Goal: Information Seeking & Learning: Check status

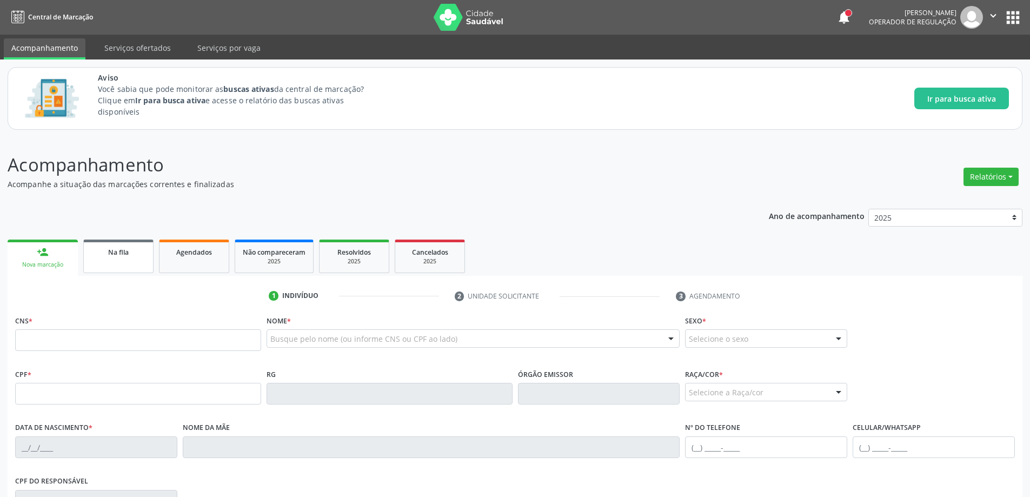
click at [129, 257] on div "Na fila" at bounding box center [118, 251] width 54 height 11
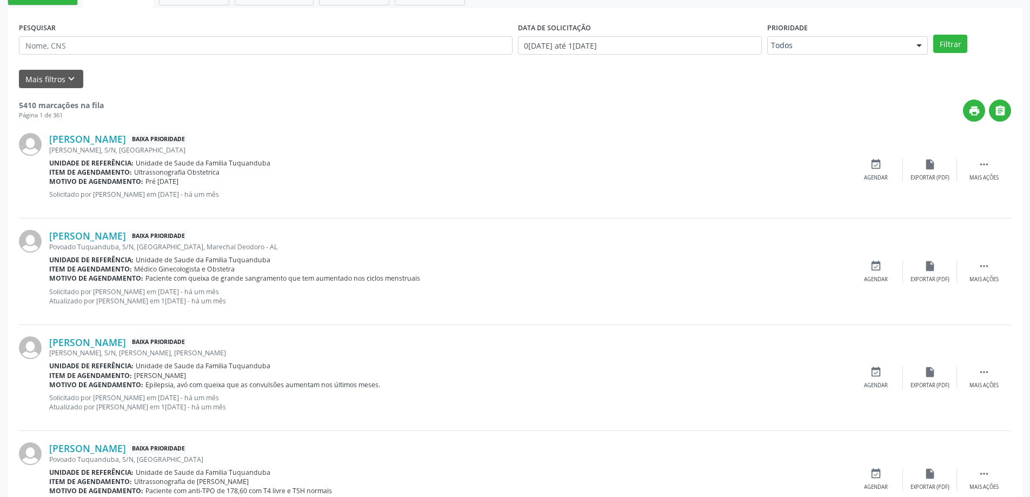
scroll to position [216, 0]
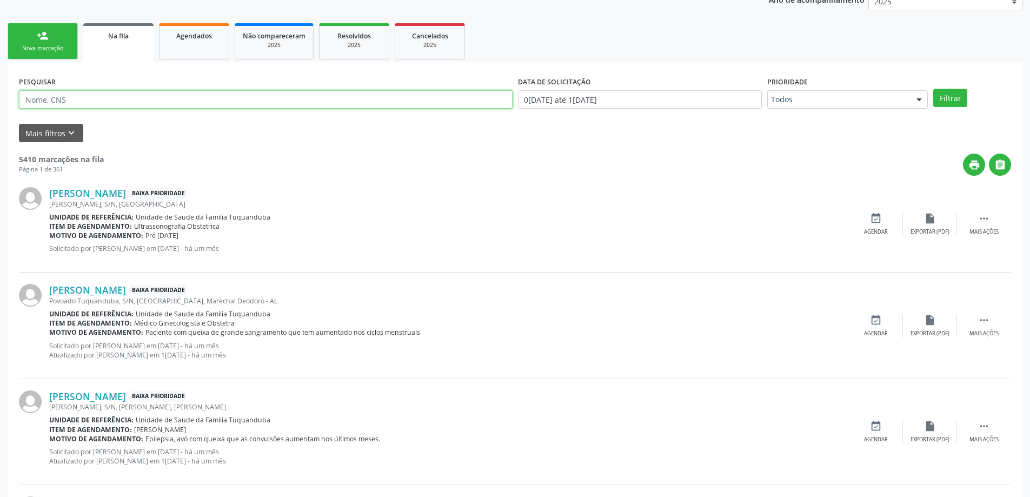
click at [316, 90] on input "text" at bounding box center [266, 99] width 494 height 18
click at [314, 99] on input "tomografia" at bounding box center [266, 99] width 494 height 18
type input "tomografia"
click at [960, 101] on button "Filtrar" at bounding box center [950, 98] width 34 height 18
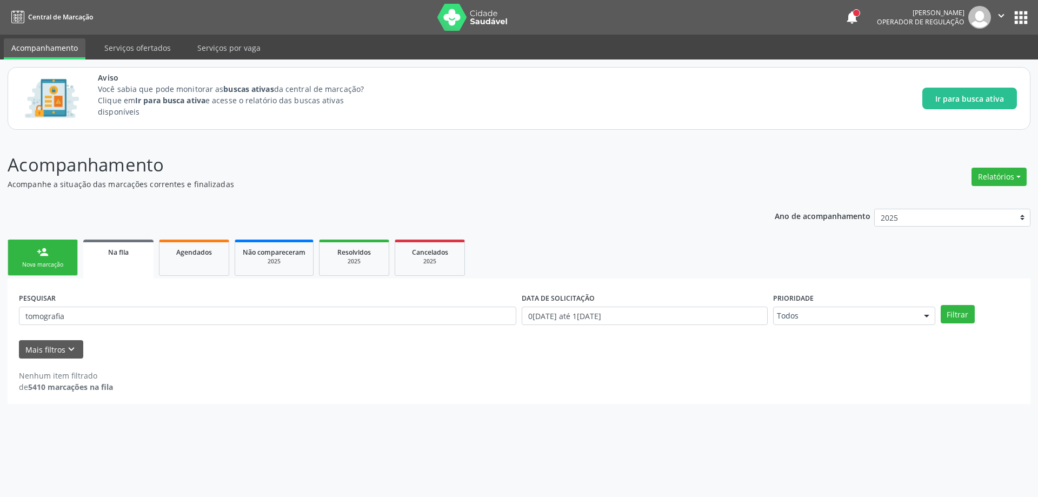
click at [124, 262] on link "Na fila" at bounding box center [118, 258] width 70 height 39
click at [379, 308] on input "tomografia" at bounding box center [267, 316] width 497 height 18
click at [378, 313] on input "tomografia" at bounding box center [267, 316] width 497 height 18
click at [964, 317] on button "Filtrar" at bounding box center [958, 314] width 34 height 18
click at [124, 244] on link "Na fila" at bounding box center [118, 258] width 70 height 39
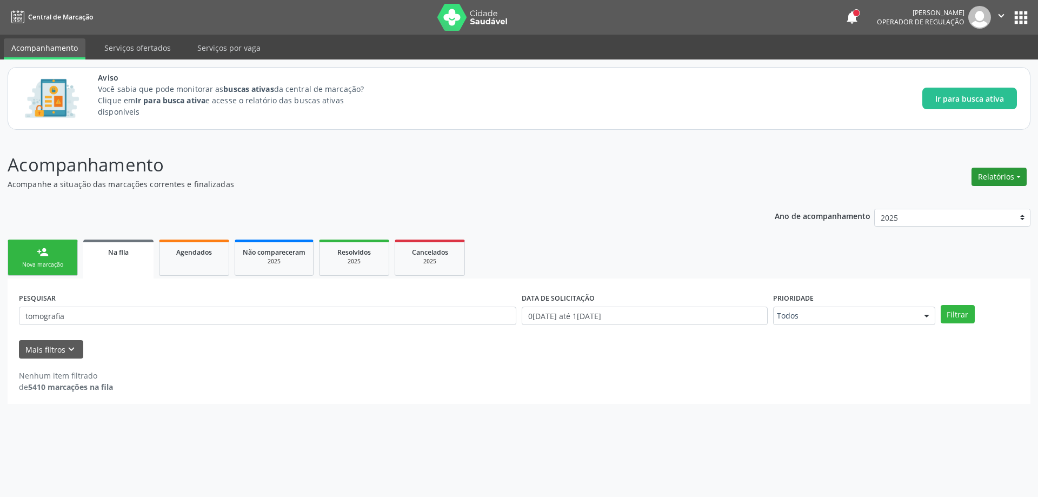
click at [1006, 174] on button "Relatórios" at bounding box center [998, 177] width 55 height 18
click at [272, 319] on input "tomografia" at bounding box center [267, 316] width 497 height 18
click at [77, 345] on button "Mais filtros keyboard_arrow_down" at bounding box center [51, 349] width 64 height 19
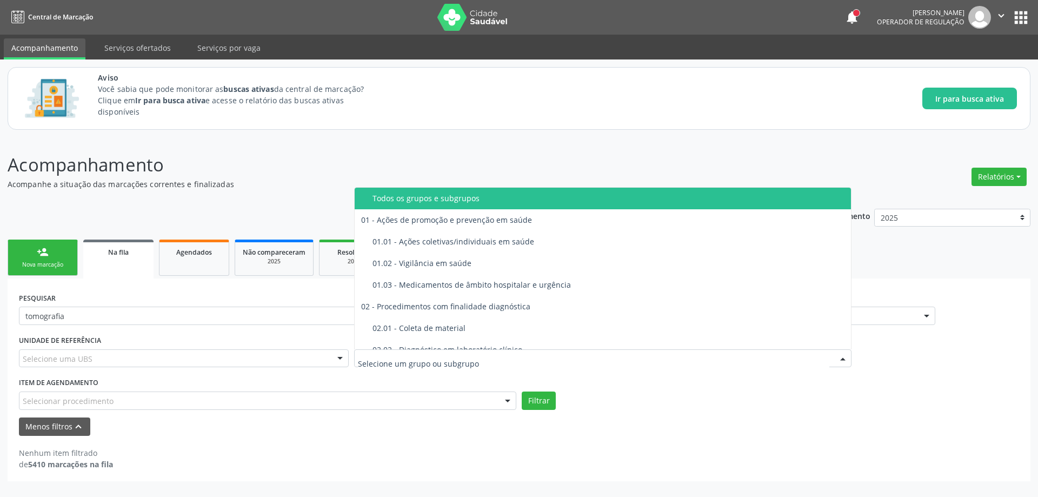
click at [556, 165] on p "Acompanhamento" at bounding box center [366, 164] width 716 height 27
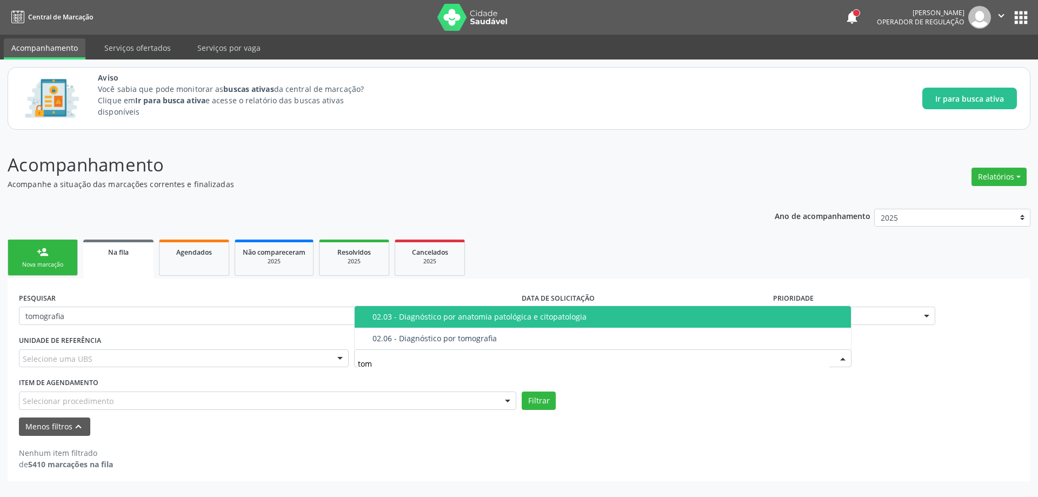
type input "tomo"
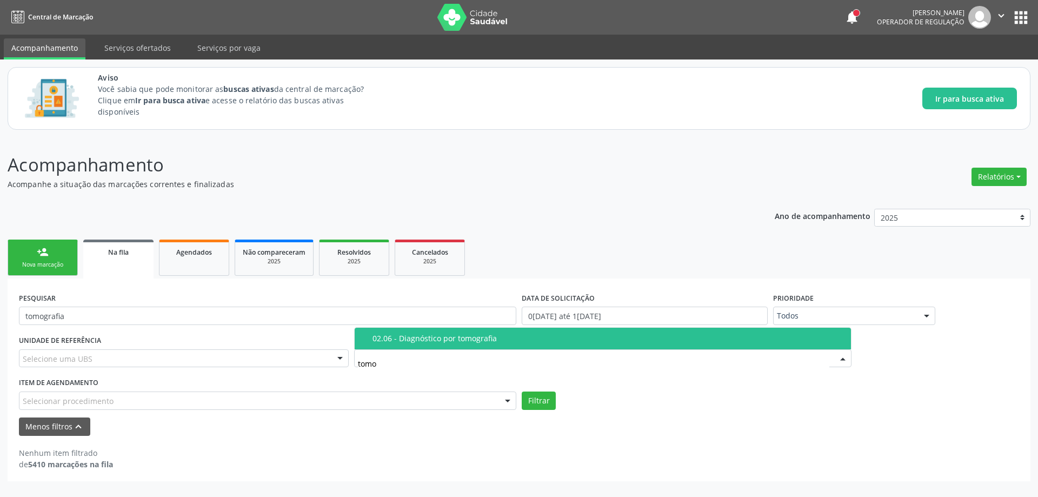
click at [431, 340] on div "02.06 - Diagnóstico por tomografia" at bounding box center [608, 338] width 472 height 9
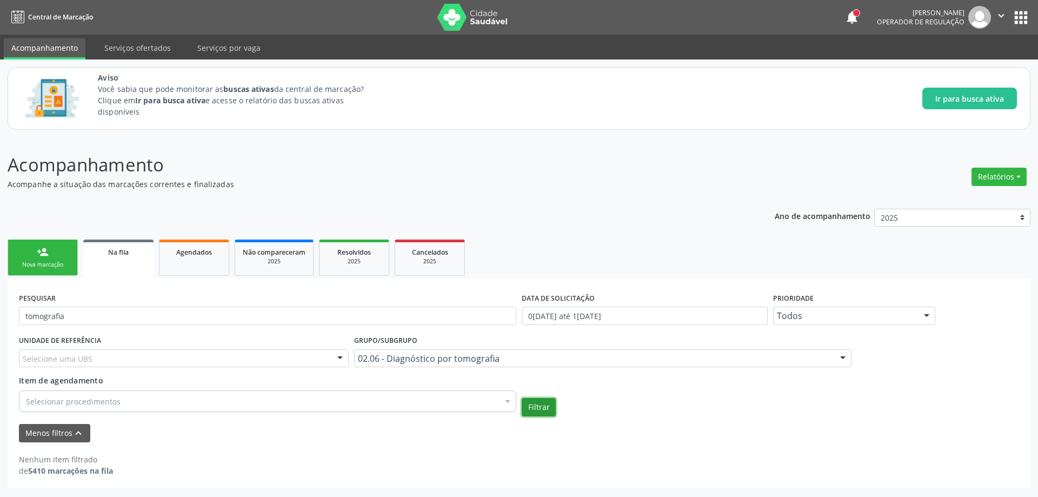
click at [545, 409] on button "Filtrar" at bounding box center [539, 407] width 34 height 18
click at [539, 410] on button "Filtrar" at bounding box center [539, 407] width 34 height 18
click at [218, 308] on input "tomografia" at bounding box center [267, 316] width 497 height 18
type input "t"
click at [132, 250] on div "Na fila" at bounding box center [118, 251] width 55 height 11
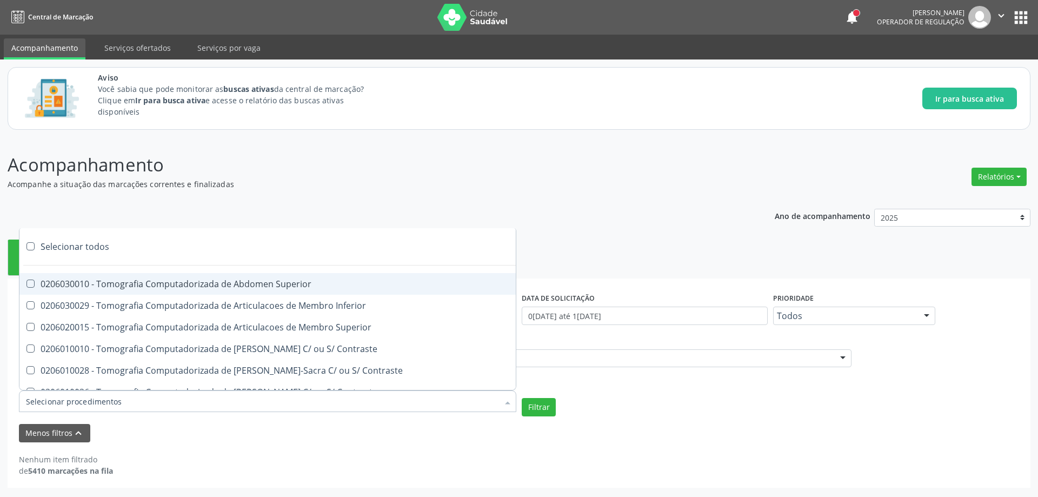
click at [300, 392] on div at bounding box center [267, 401] width 497 height 22
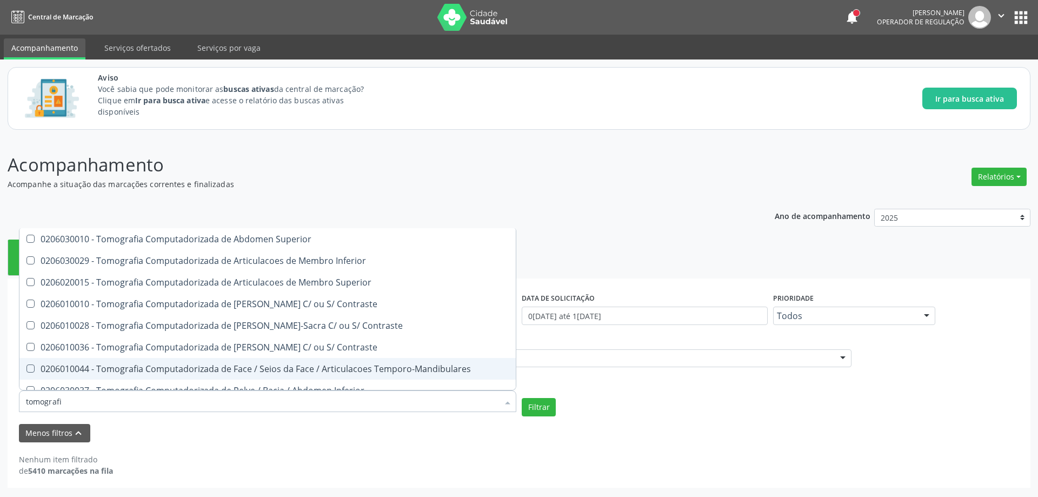
type input "tomografia"
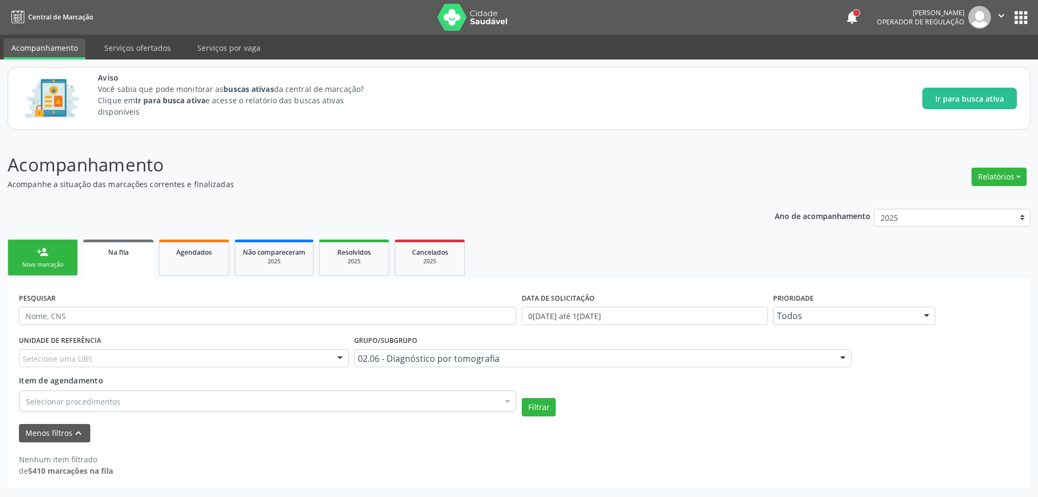
click at [660, 435] on div "Menos filtros keyboard_arrow_up" at bounding box center [518, 433] width 1005 height 19
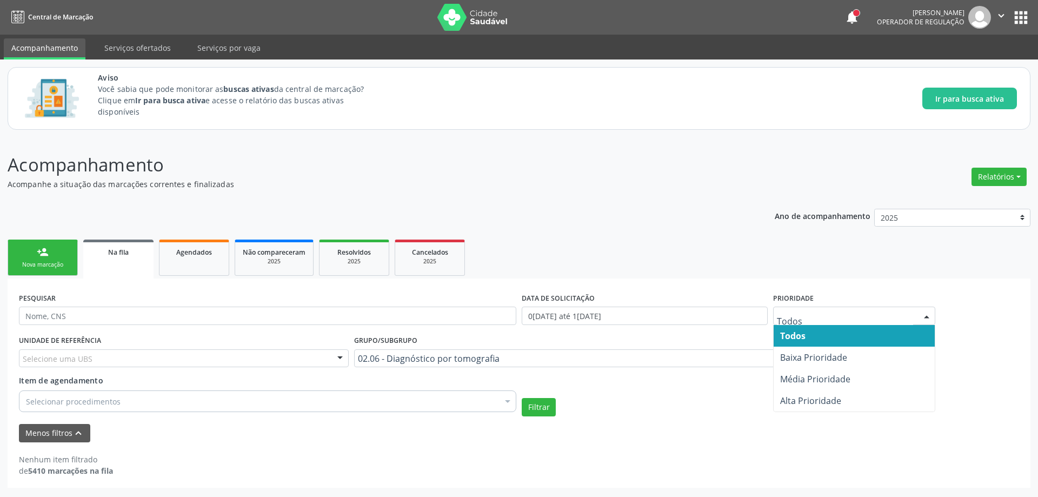
click at [874, 339] on span "Todos" at bounding box center [854, 336] width 161 height 22
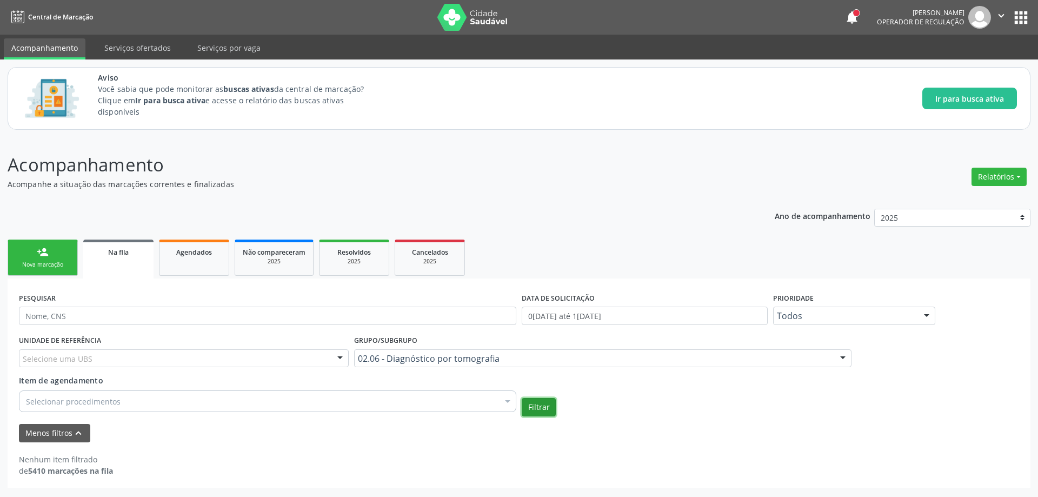
click at [528, 408] on button "Filtrar" at bounding box center [539, 407] width 34 height 18
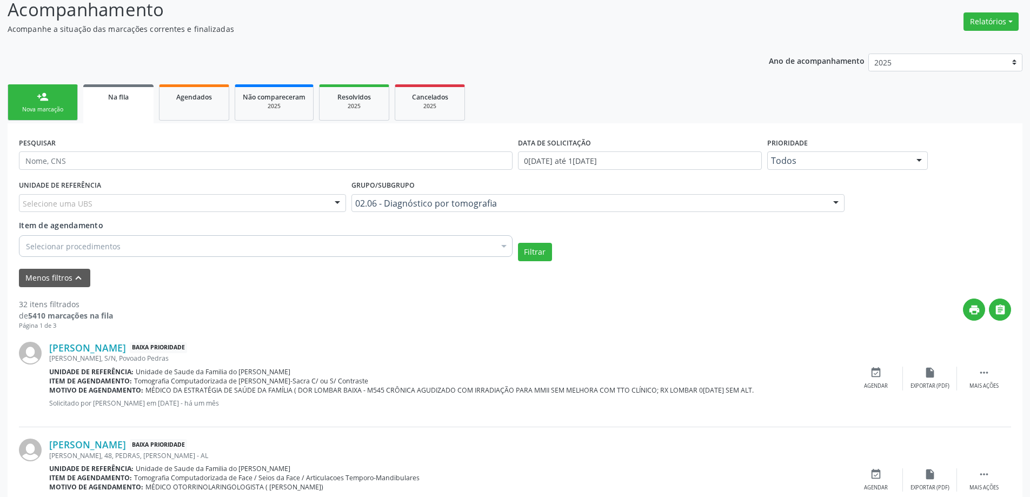
scroll to position [141, 0]
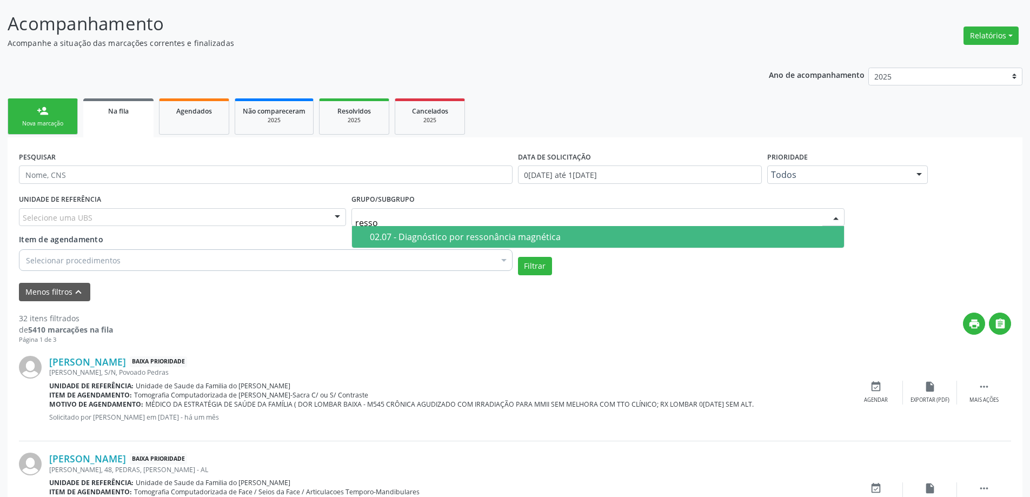
click at [540, 232] on div "02.07 - Diagnóstico por ressonância magnética" at bounding box center [604, 236] width 468 height 9
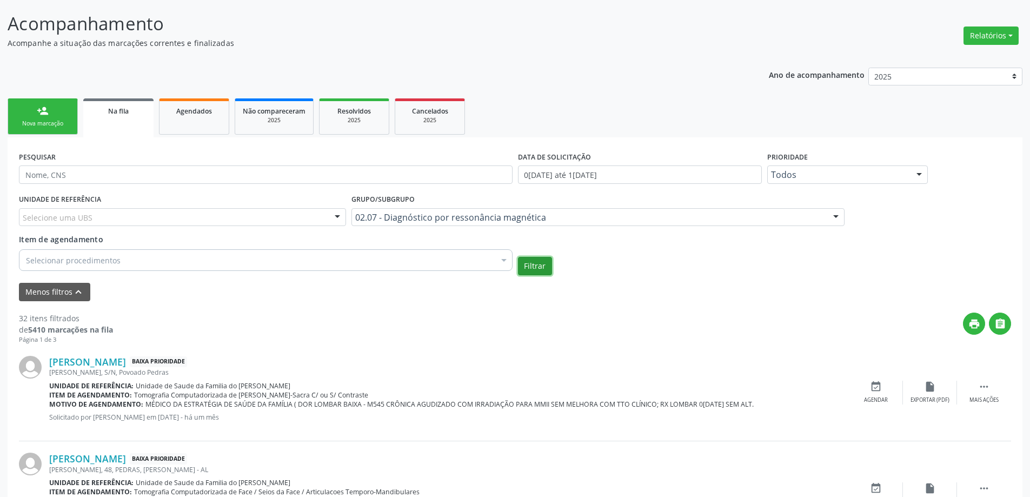
click at [532, 263] on button "Filtrar" at bounding box center [535, 266] width 34 height 18
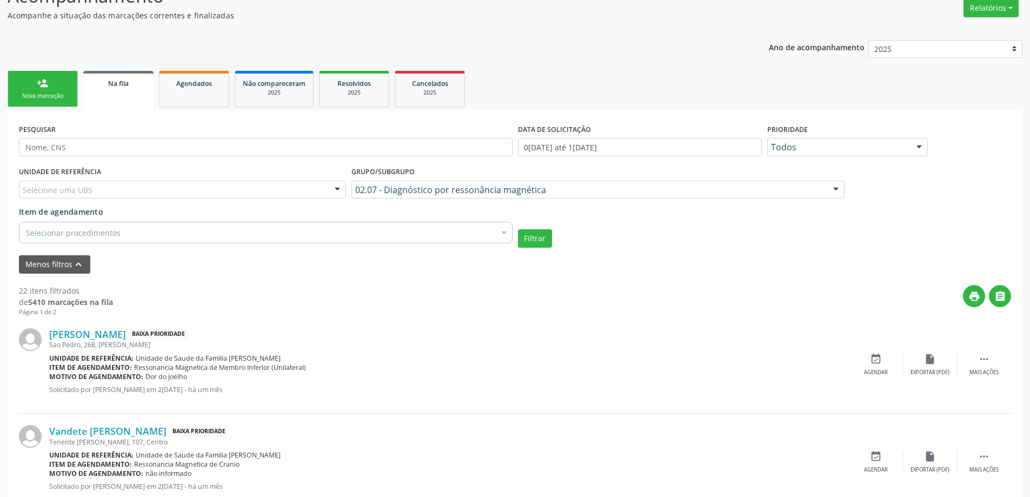
scroll to position [195, 0]
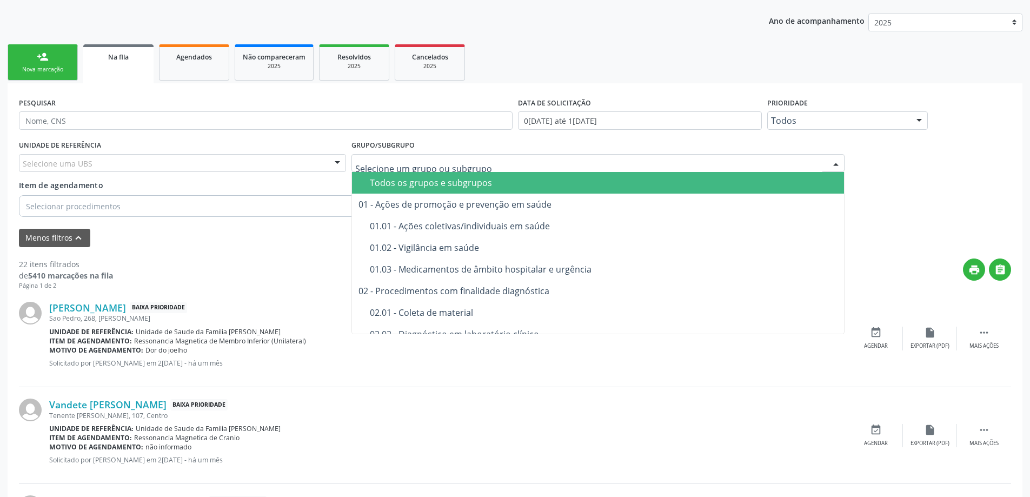
click at [584, 161] on input "text" at bounding box center [589, 169] width 468 height 22
click at [756, 140] on div "Grupo/Subgrupo Todos os grupos e subgrupos 01 - Ações de promoção e prevenção e…" at bounding box center [598, 154] width 494 height 35
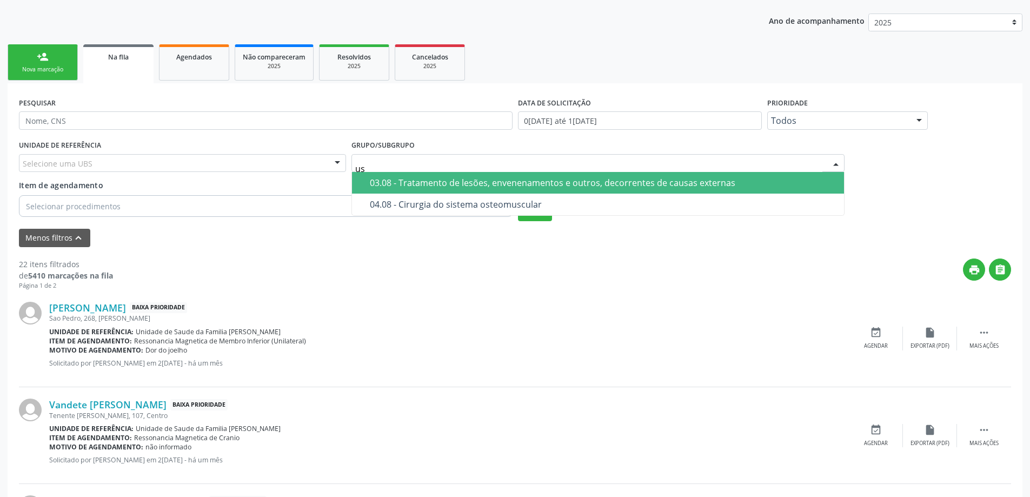
type input "u"
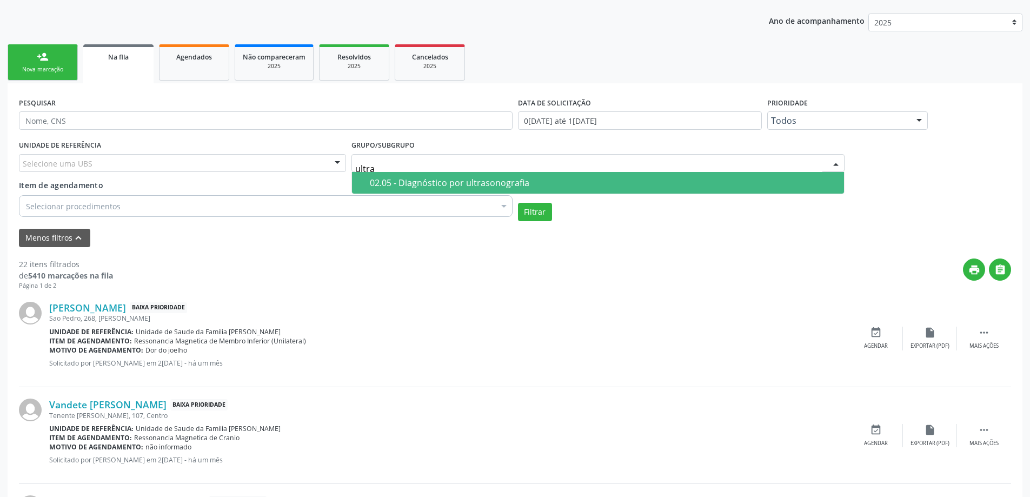
click at [595, 189] on span "02.05 - Diagnóstico por ultrasonografia" at bounding box center [598, 183] width 492 height 22
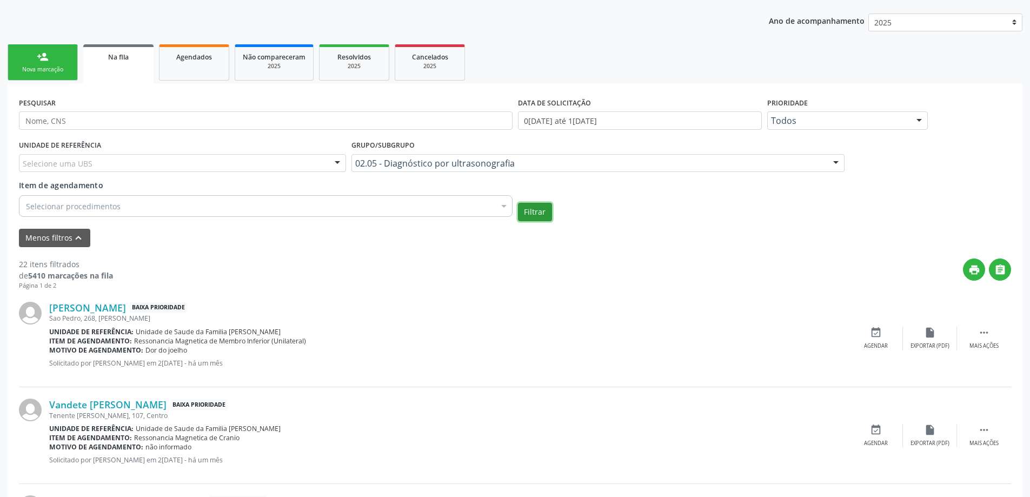
click at [537, 214] on button "Filtrar" at bounding box center [535, 212] width 34 height 18
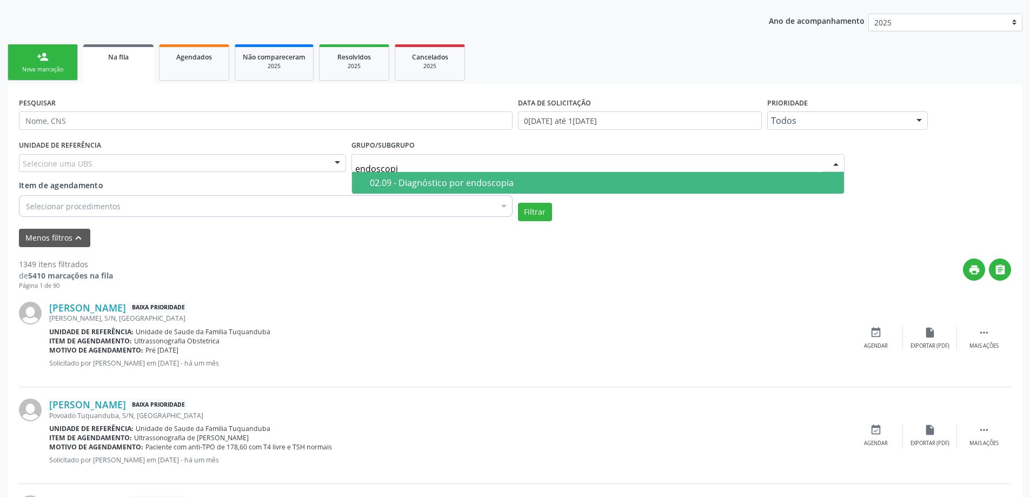
click at [530, 178] on div "02.09 - Diagnóstico por endoscopia" at bounding box center [604, 182] width 468 height 9
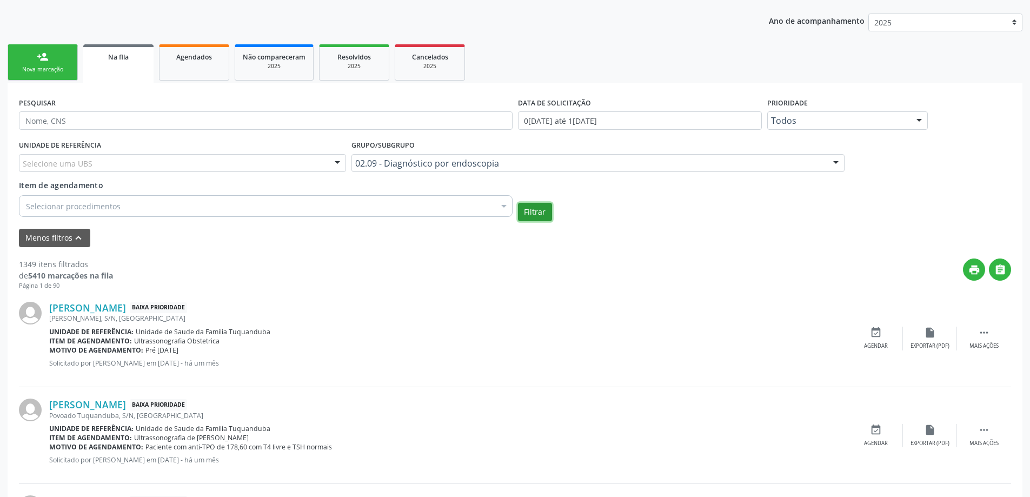
click at [530, 208] on button "Filtrar" at bounding box center [535, 212] width 34 height 18
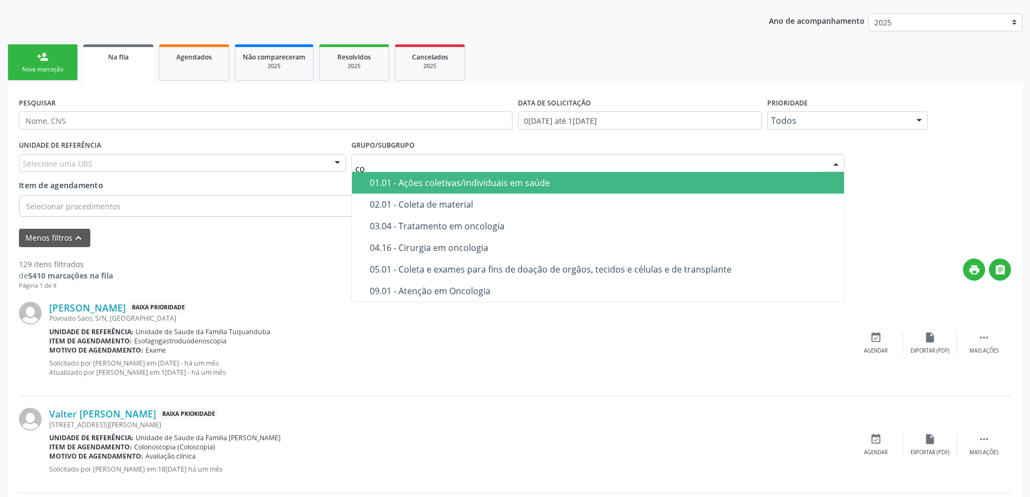
type input "c"
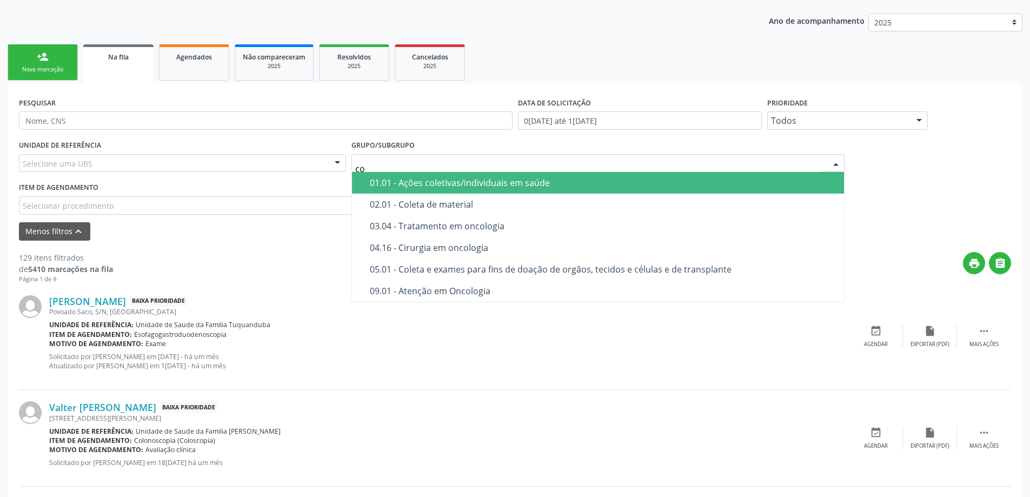
type input "c"
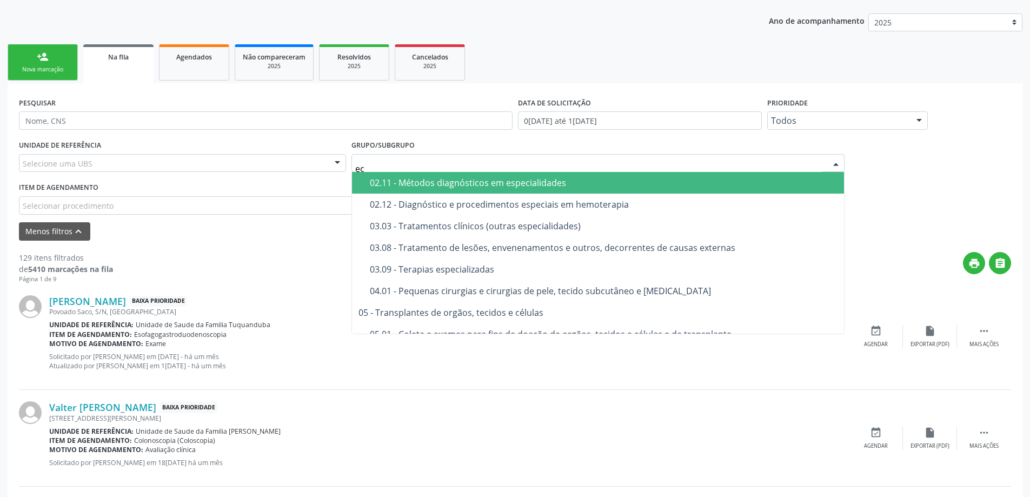
type input "e"
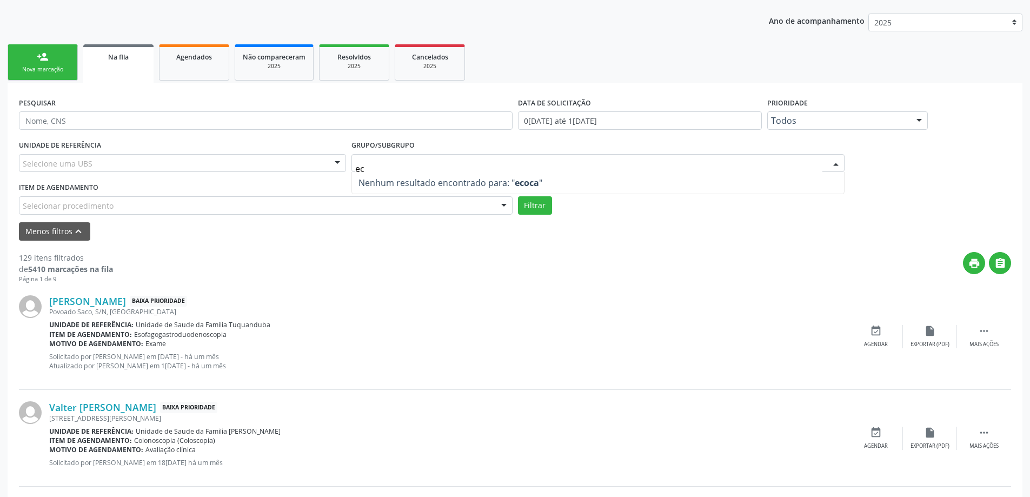
type input "e"
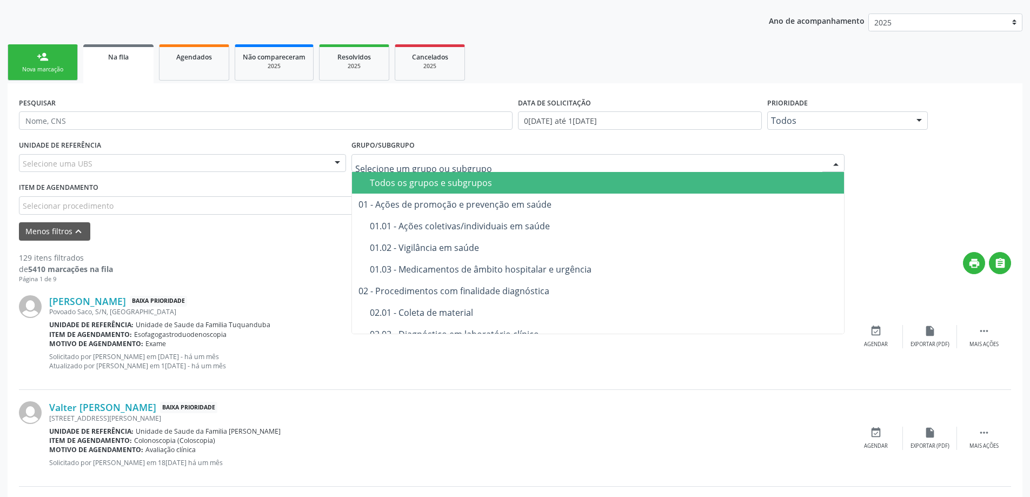
click at [448, 164] on input "text" at bounding box center [589, 169] width 468 height 22
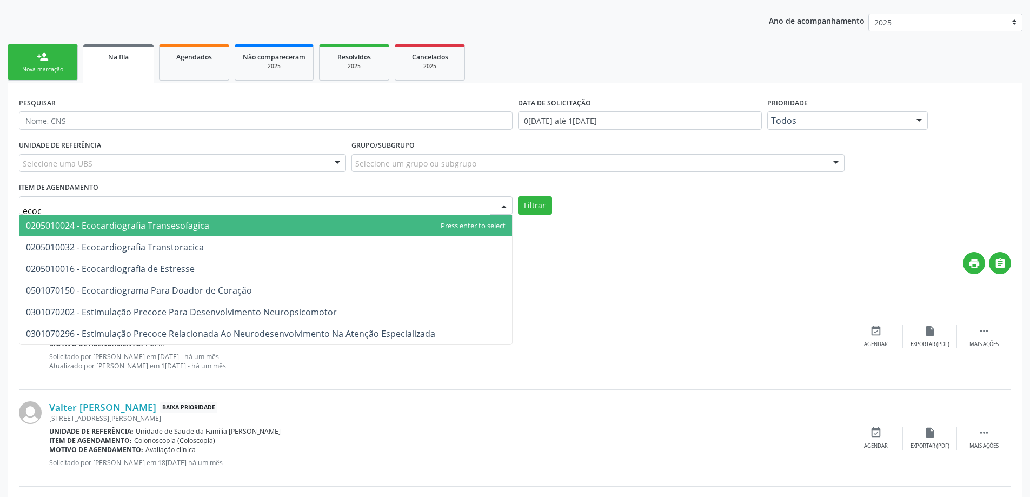
type input "ecoca"
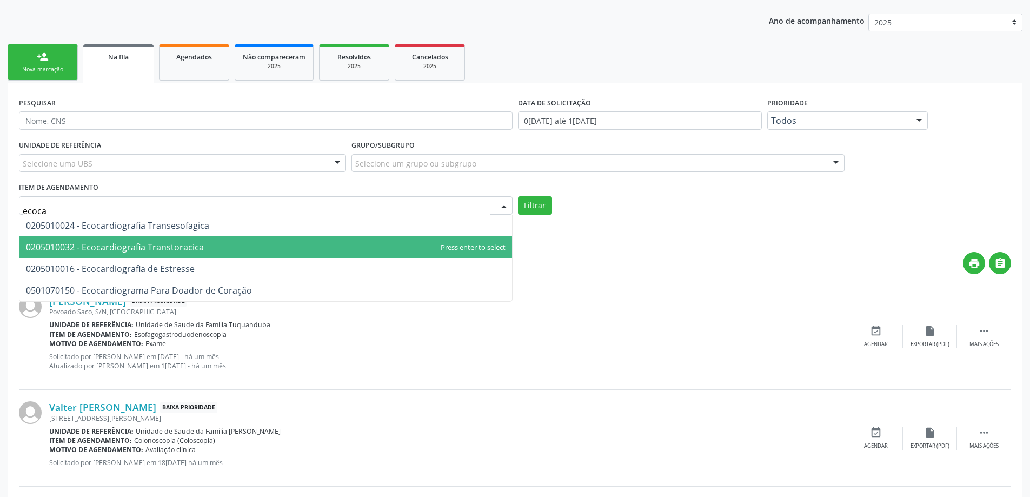
click at [166, 247] on span "0205010032 - Ecocardiografia Transtoracica" at bounding box center [115, 247] width 178 height 12
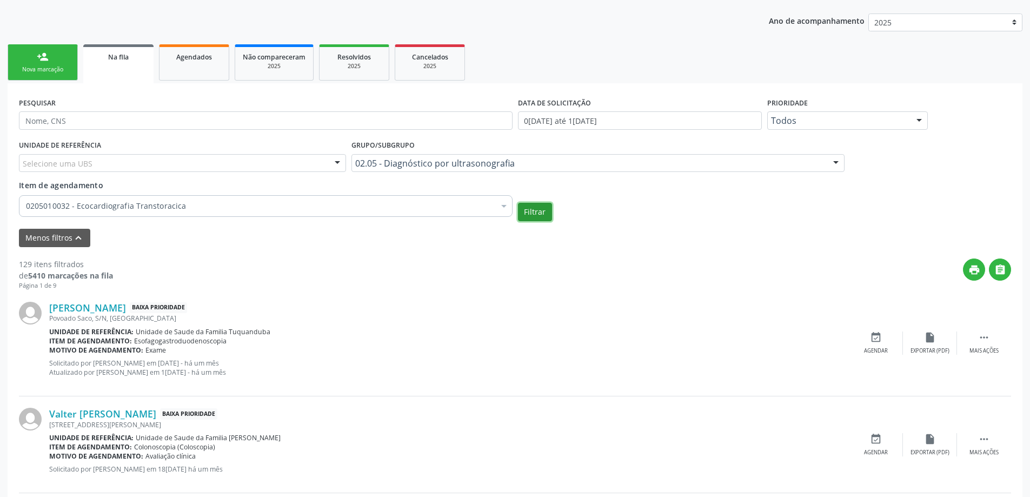
click at [536, 208] on button "Filtrar" at bounding box center [535, 212] width 34 height 18
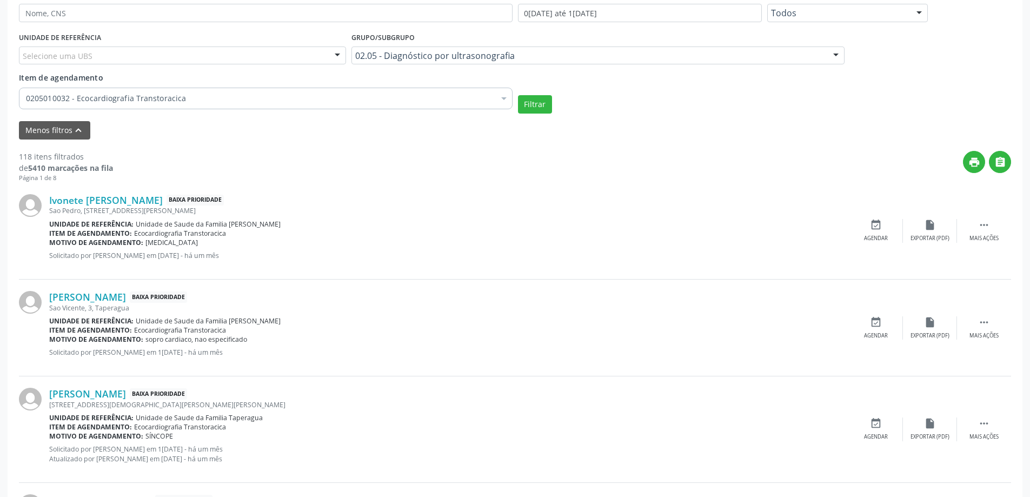
scroll to position [303, 0]
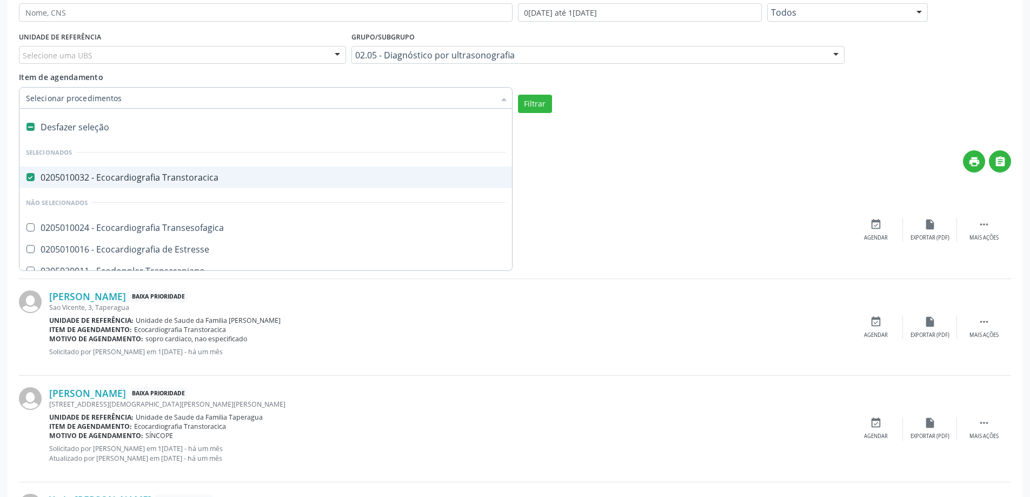
click at [242, 104] on div at bounding box center [266, 98] width 494 height 22
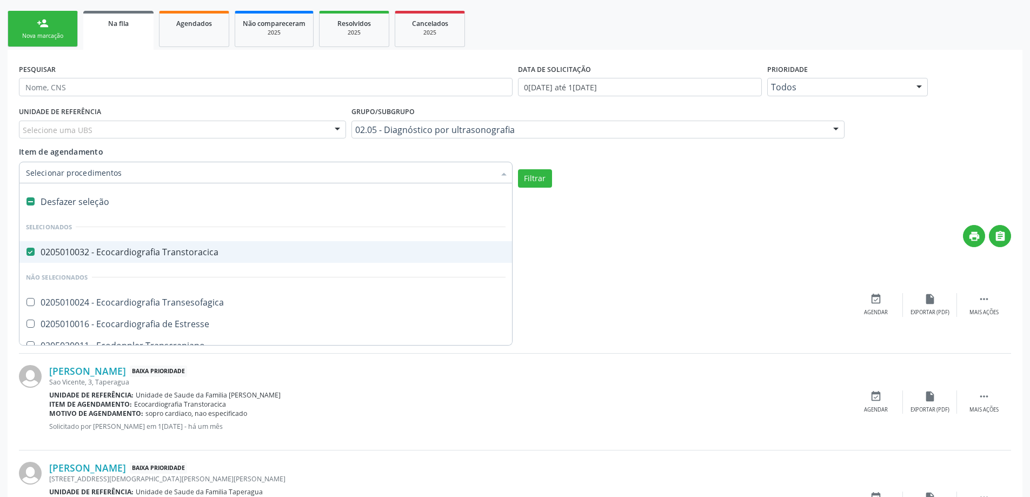
scroll to position [195, 0]
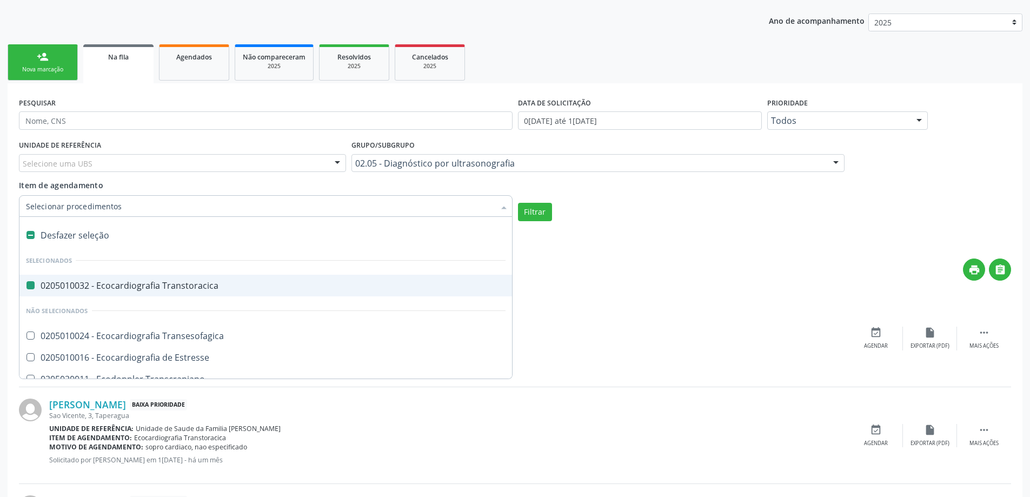
type input "m"
checkbox Transtoracica "false"
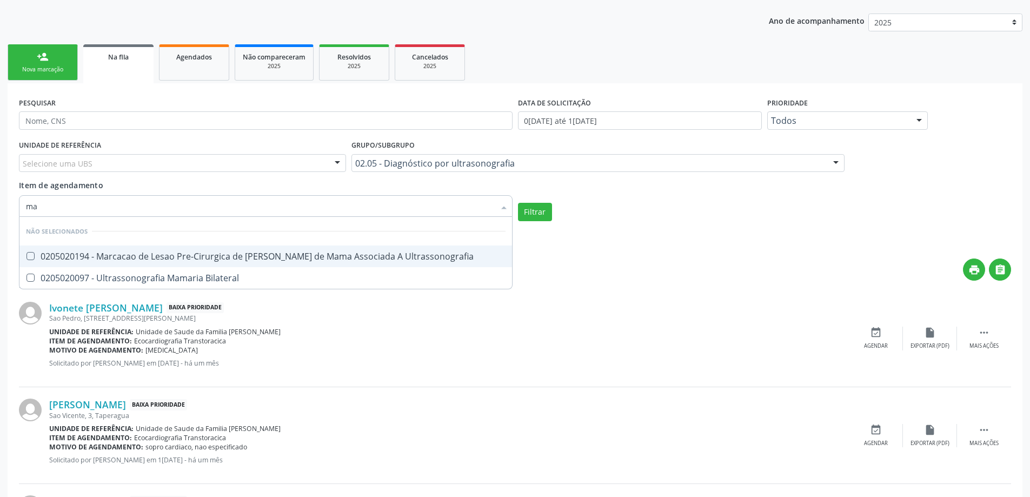
type input "m"
checkbox Ultrassonografia "true"
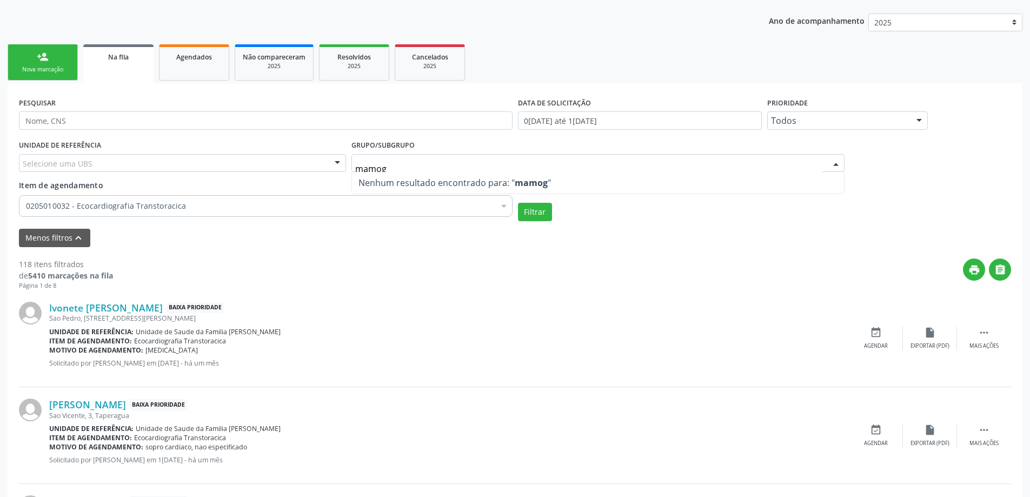
type input "mamogr"
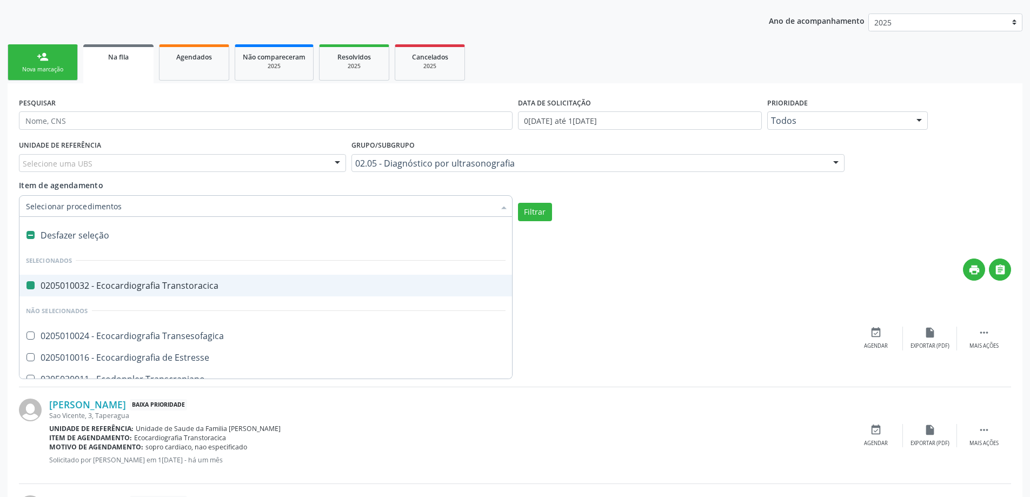
type input "m"
checkbox Transtoracica "false"
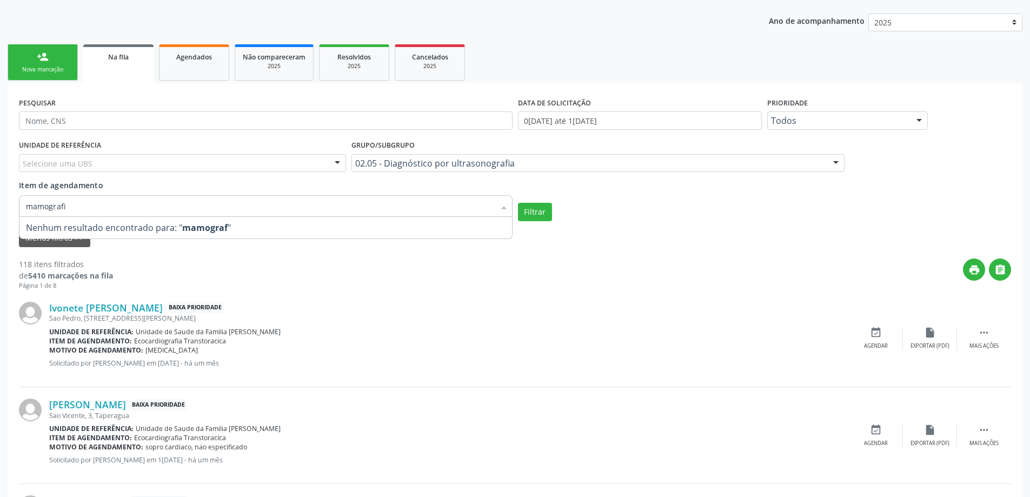
type input "mamografia"
click at [225, 228] on strong "mamografia" at bounding box center [209, 228] width 54 height 12
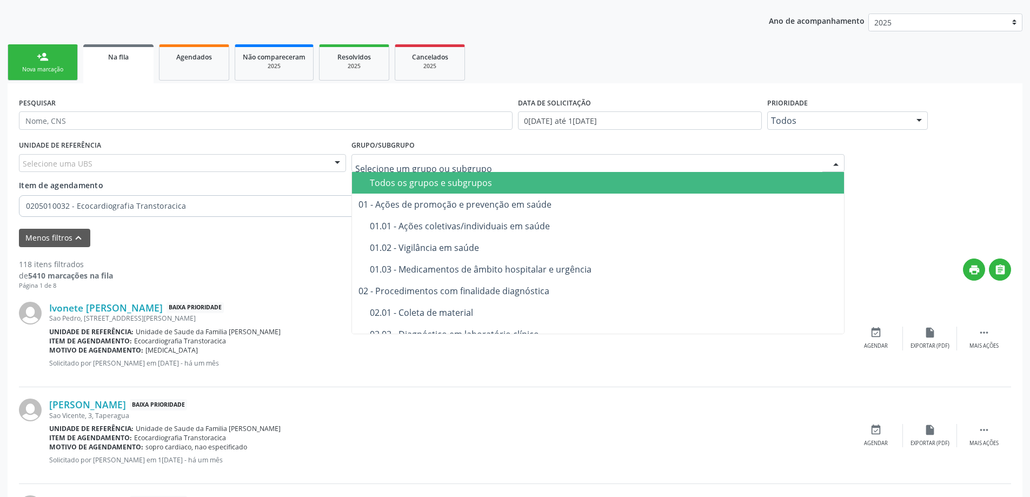
click at [560, 170] on div at bounding box center [598, 163] width 494 height 18
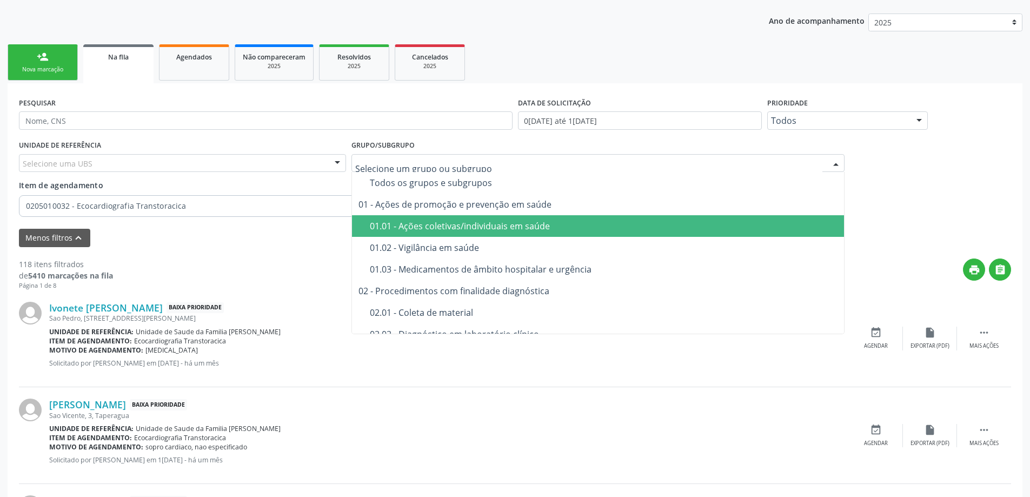
click at [769, 217] on span "01.01 - Ações coletivas/individuais em saúde" at bounding box center [598, 226] width 492 height 22
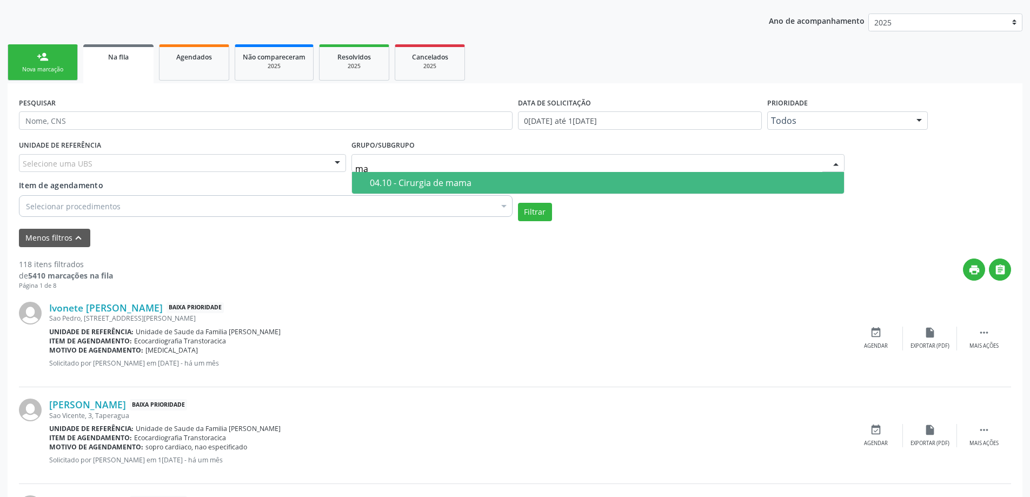
type input "m"
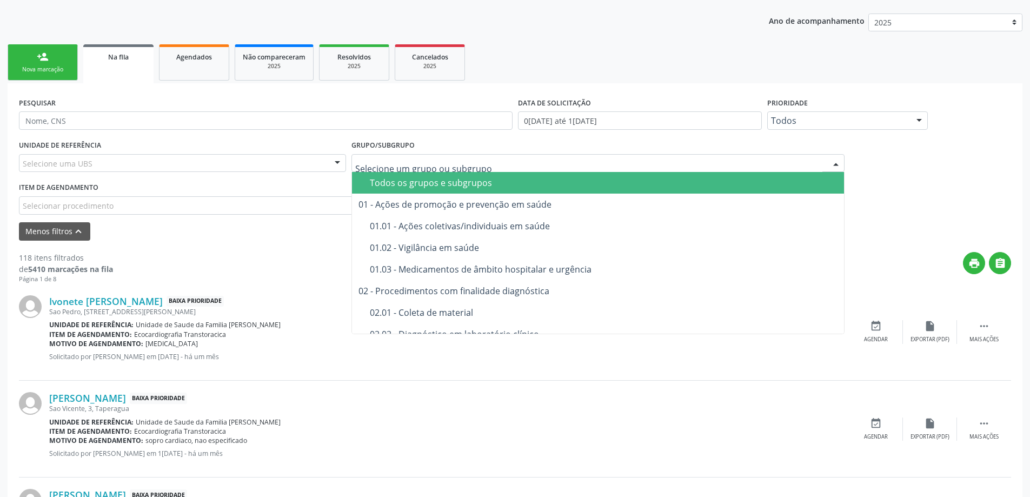
click at [150, 205] on div "Selecionar procedimento" at bounding box center [266, 205] width 494 height 18
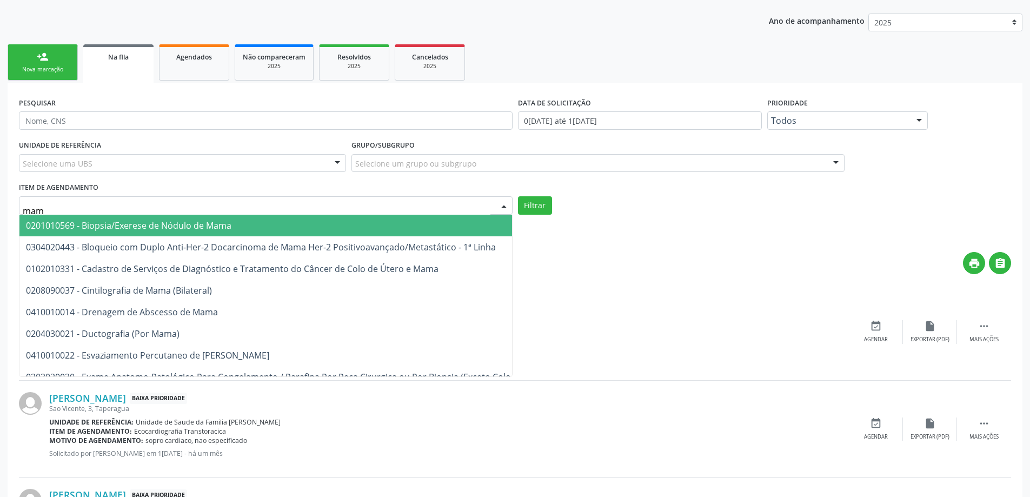
type input "mamo"
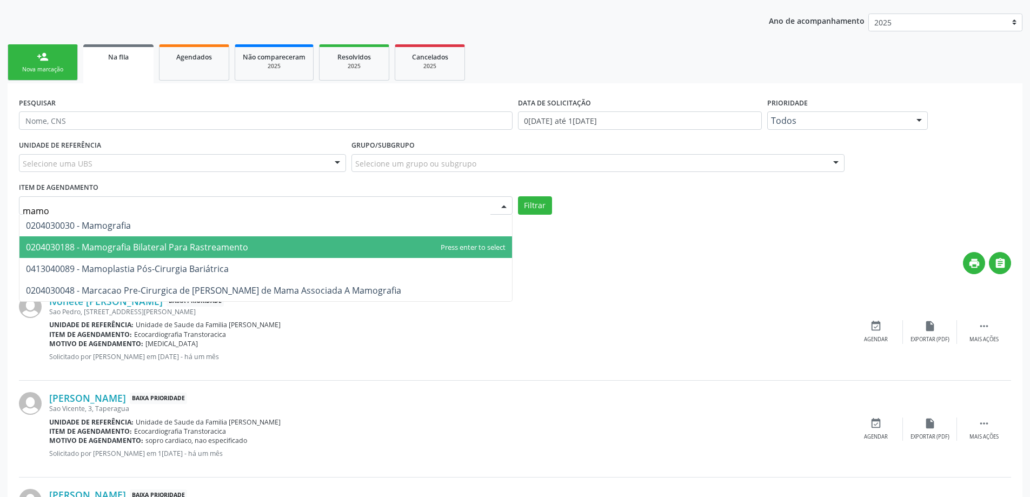
click at [147, 238] on span "0204030188 - Mamografia Bilateral Para Rastreamento" at bounding box center [265, 247] width 492 height 22
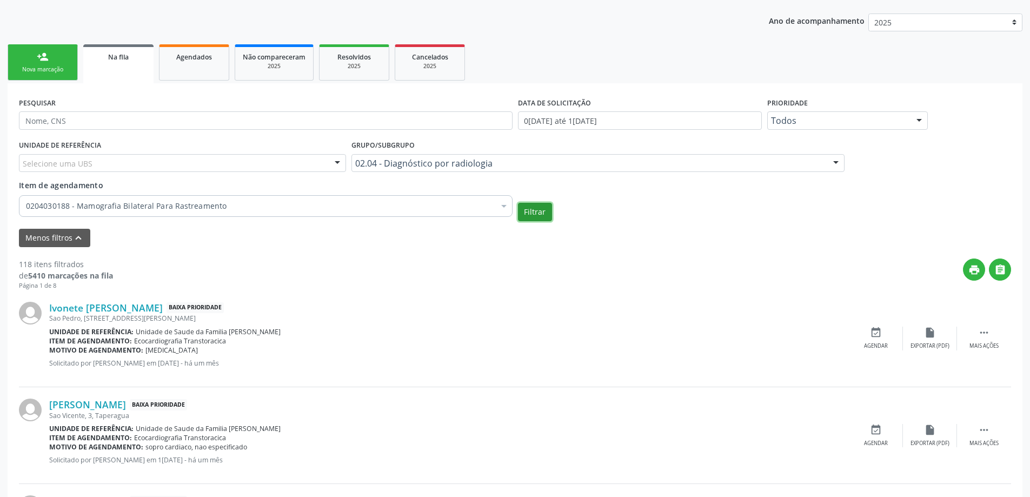
click at [524, 209] on button "Filtrar" at bounding box center [535, 212] width 34 height 18
